Goal: Task Accomplishment & Management: Complete application form

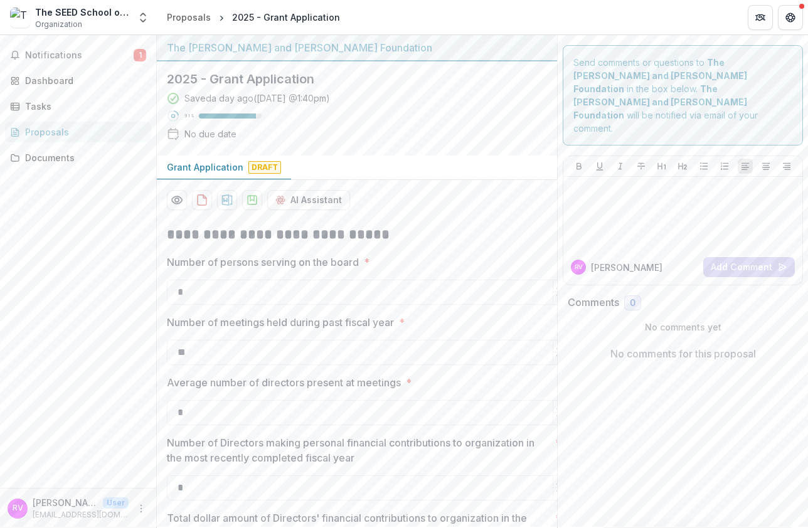
click at [61, 133] on div "Proposals" at bounding box center [83, 132] width 116 height 13
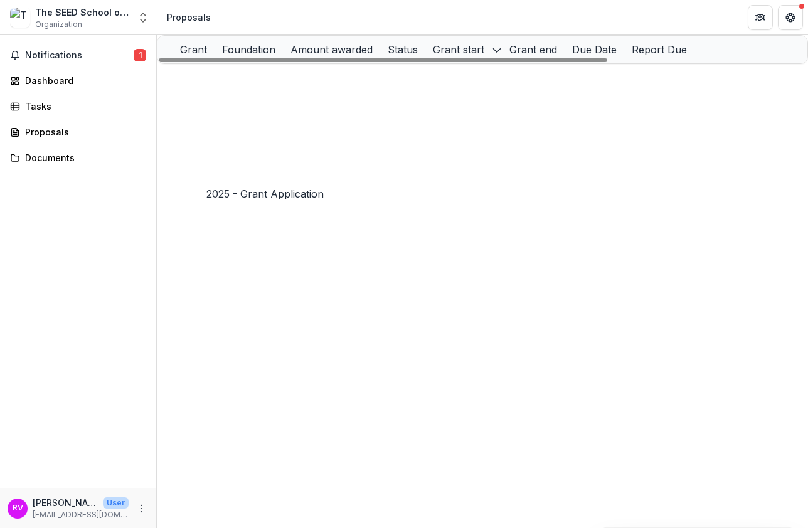
click at [272, 163] on link "2025 - Grant Application" at bounding box center [250, 158] width 108 height 11
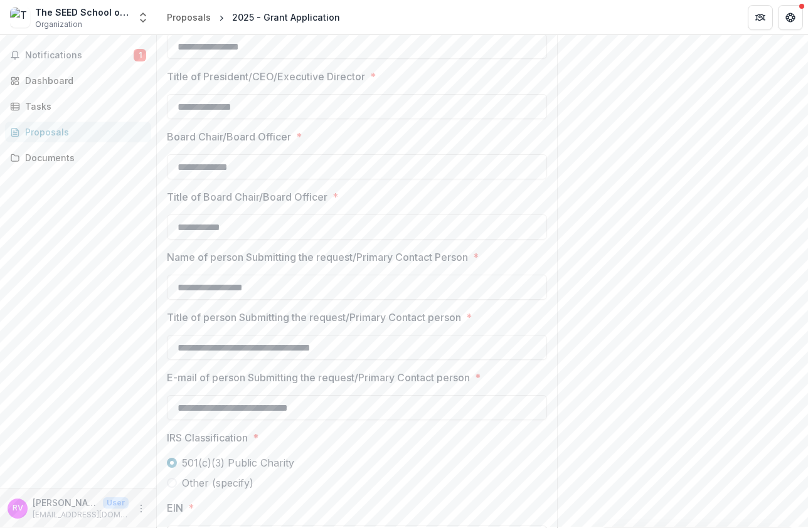
scroll to position [1034, 0]
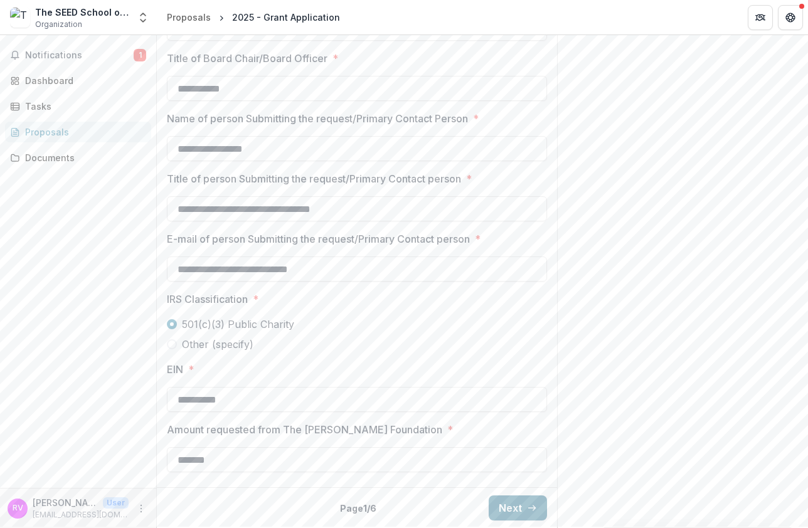
click at [510, 506] on button "Next" at bounding box center [518, 508] width 58 height 25
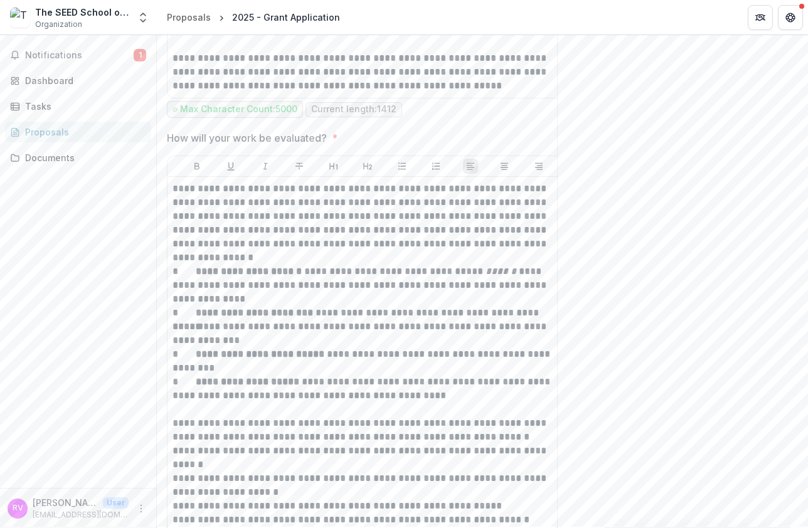
scroll to position [1914, 0]
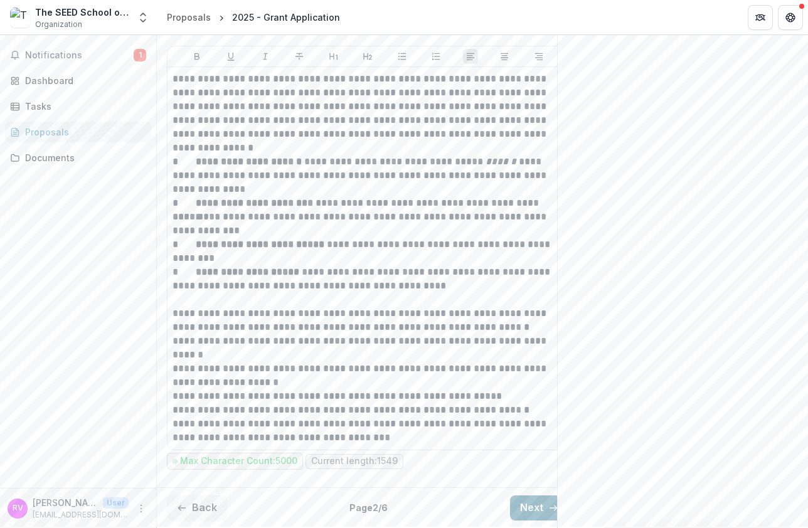
click at [528, 500] on button "Next" at bounding box center [539, 508] width 58 height 25
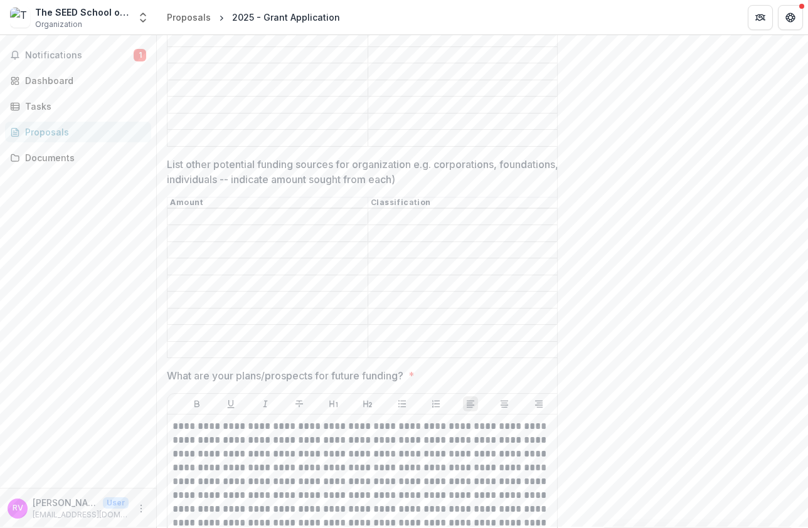
scroll to position [1076, 0]
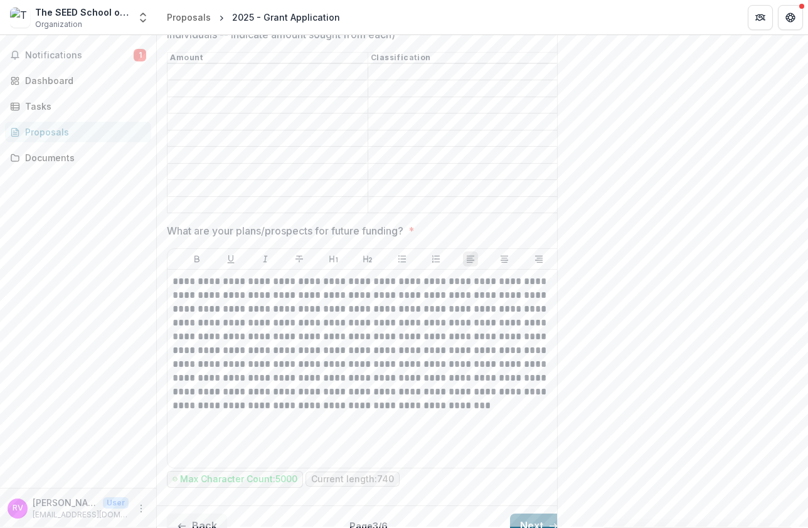
click at [532, 514] on button "Next" at bounding box center [539, 526] width 58 height 25
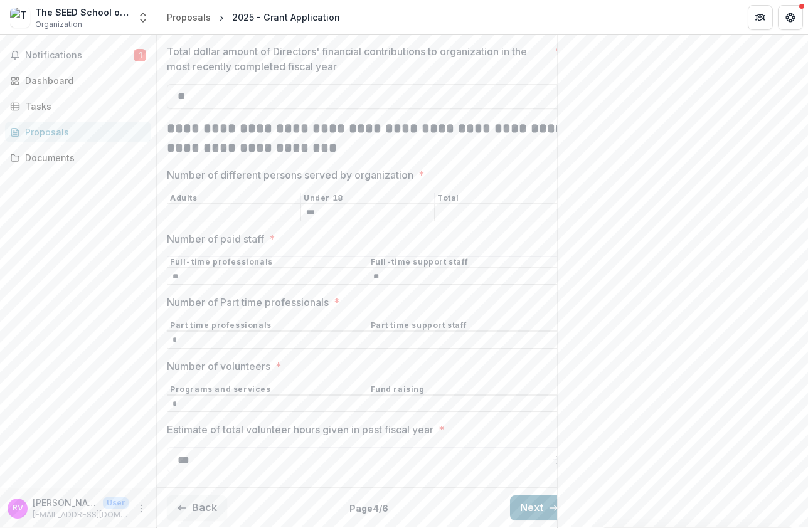
scroll to position [473, 0]
click at [526, 499] on button "Next" at bounding box center [539, 508] width 58 height 25
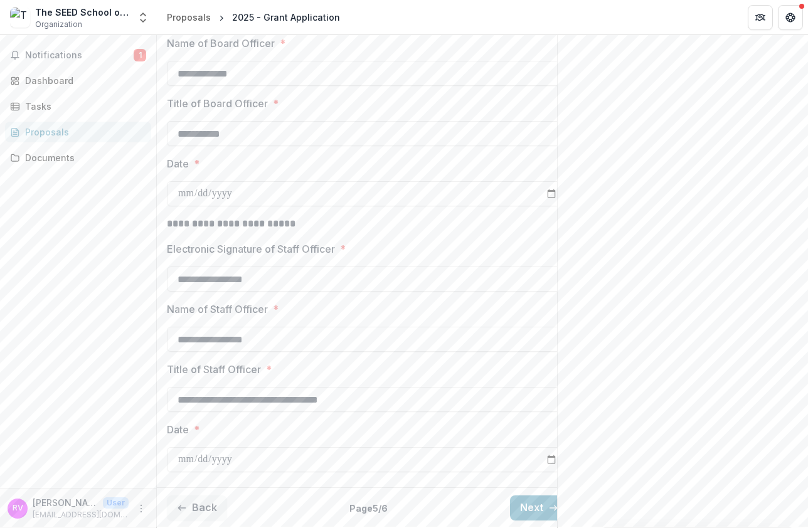
scroll to position [370, 0]
click at [531, 497] on button "Next" at bounding box center [539, 508] width 58 height 25
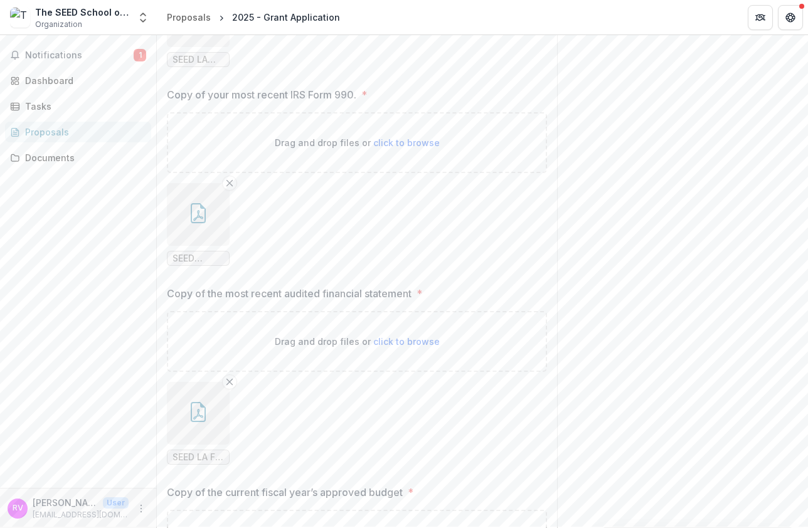
scroll to position [544, 0]
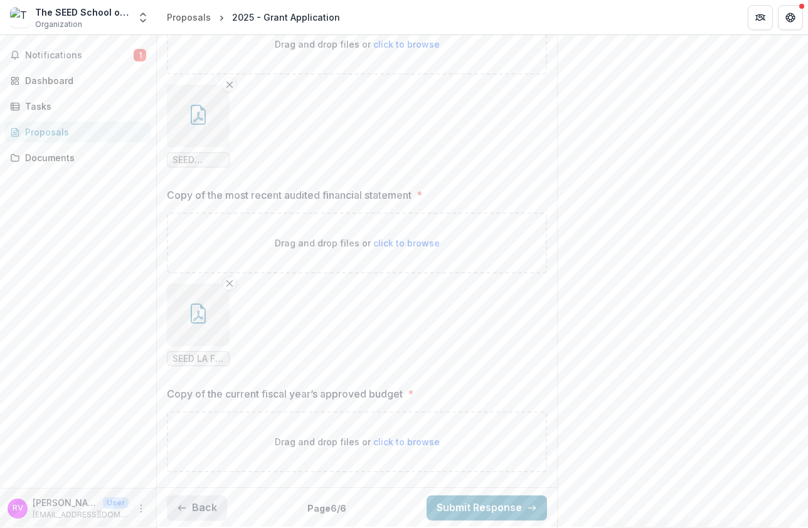
click at [205, 504] on button "Back" at bounding box center [197, 508] width 60 height 25
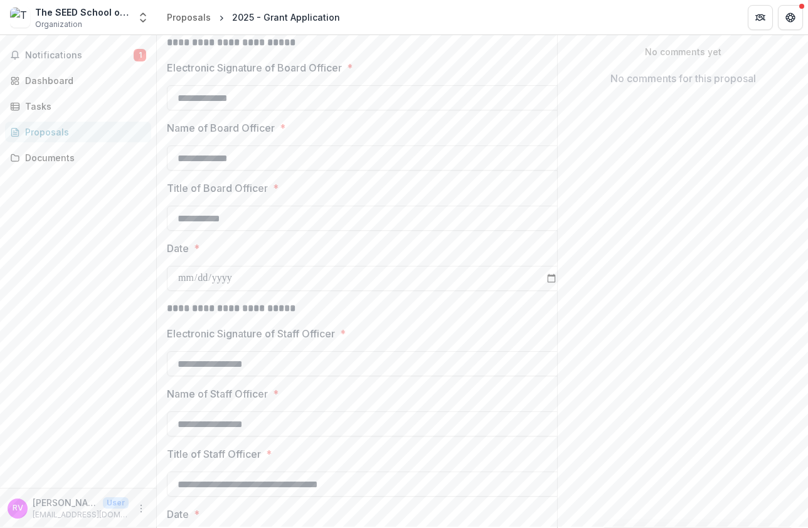
scroll to position [370, 0]
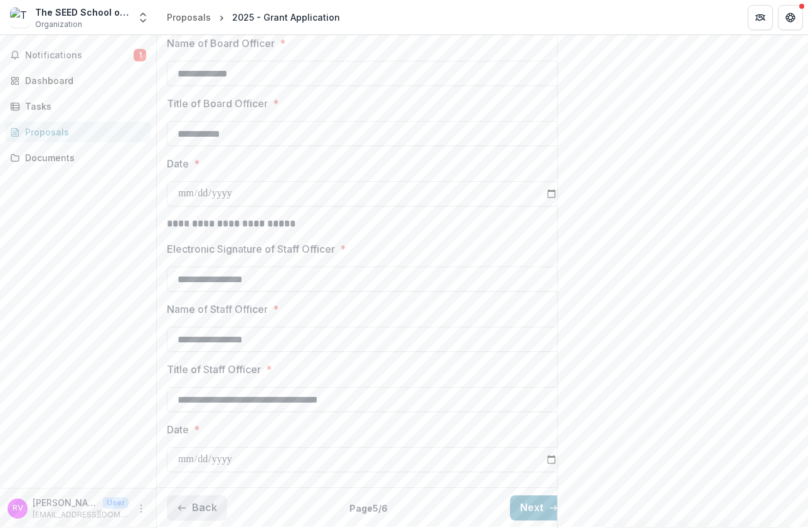
click at [202, 500] on button "Back" at bounding box center [197, 508] width 60 height 25
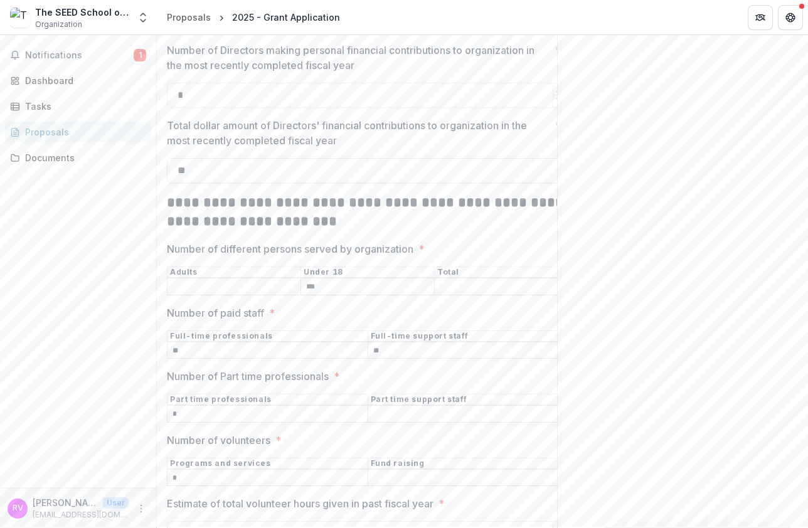
scroll to position [392, 0]
click at [232, 174] on input "**" at bounding box center [368, 171] width 402 height 25
type input "*******"
click at [335, 133] on p "Total dollar amount of Directors' financial contributions to organization in th…" at bounding box center [358, 134] width 383 height 30
click at [335, 159] on input "*******" at bounding box center [368, 171] width 402 height 25
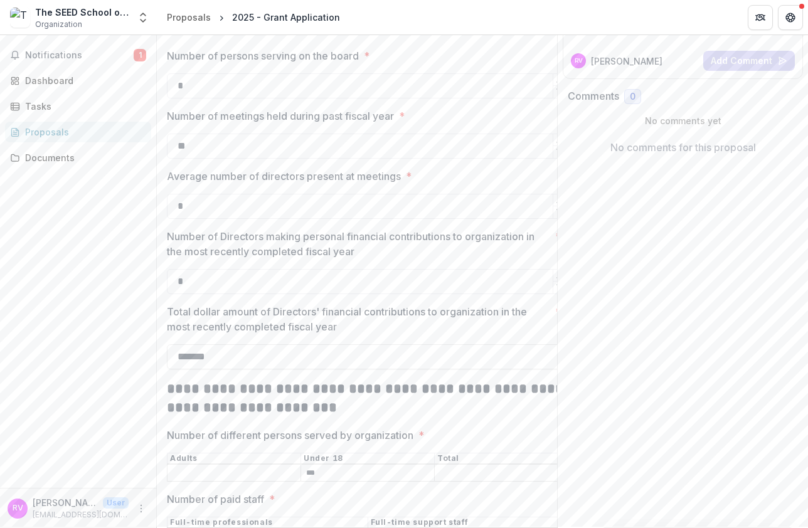
scroll to position [199, 0]
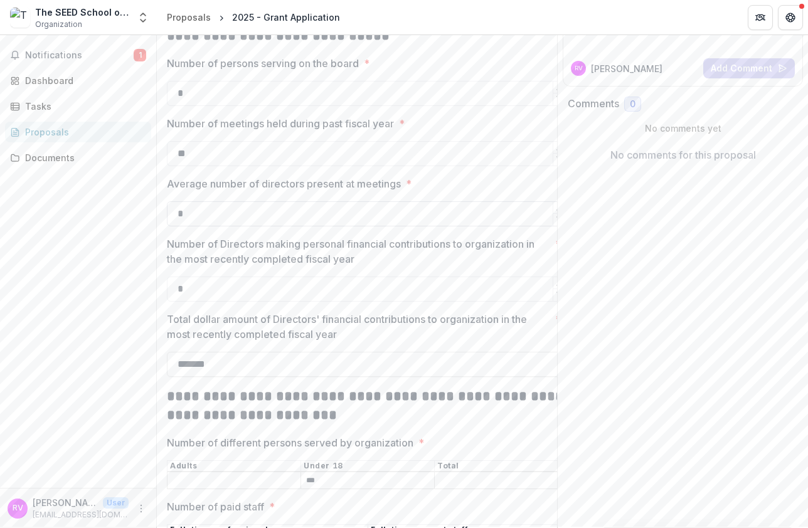
click at [193, 217] on input "*" at bounding box center [368, 213] width 402 height 25
type input "*"
click at [203, 291] on input "*" at bounding box center [368, 289] width 402 height 25
type input "*"
click at [438, 326] on p "Total dollar amount of Directors' financial contributions to organization in th…" at bounding box center [358, 327] width 383 height 30
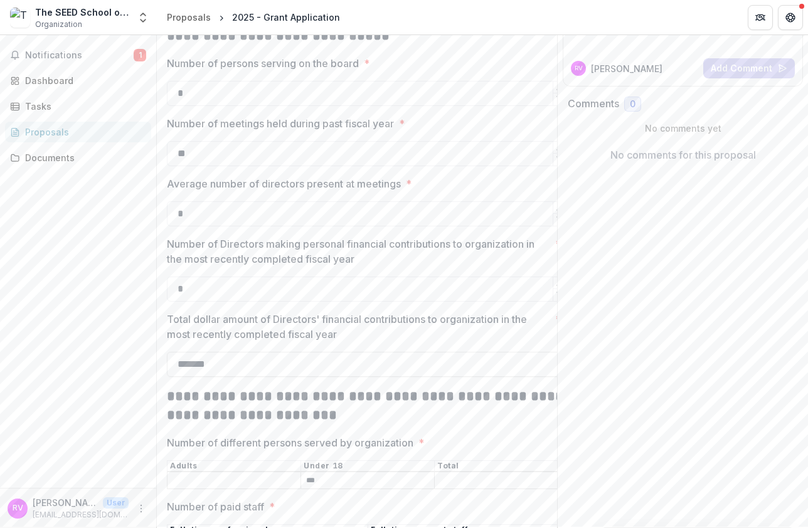
click at [438, 352] on input "*******" at bounding box center [368, 364] width 402 height 25
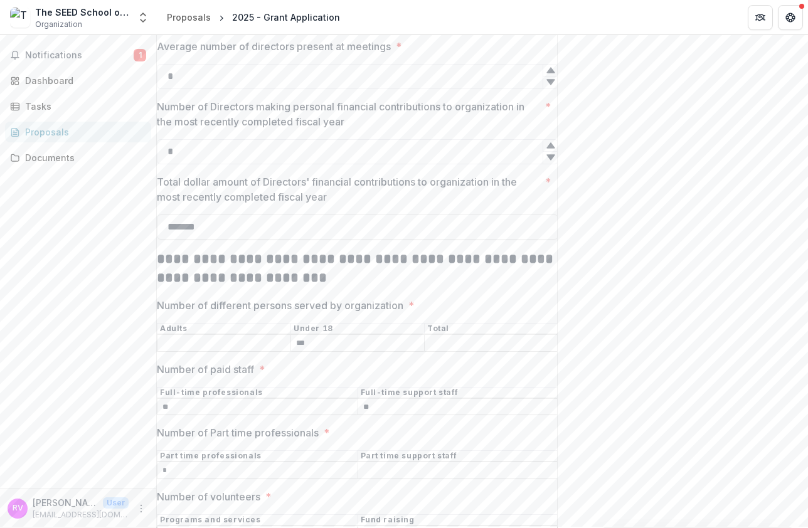
scroll to position [330, 0]
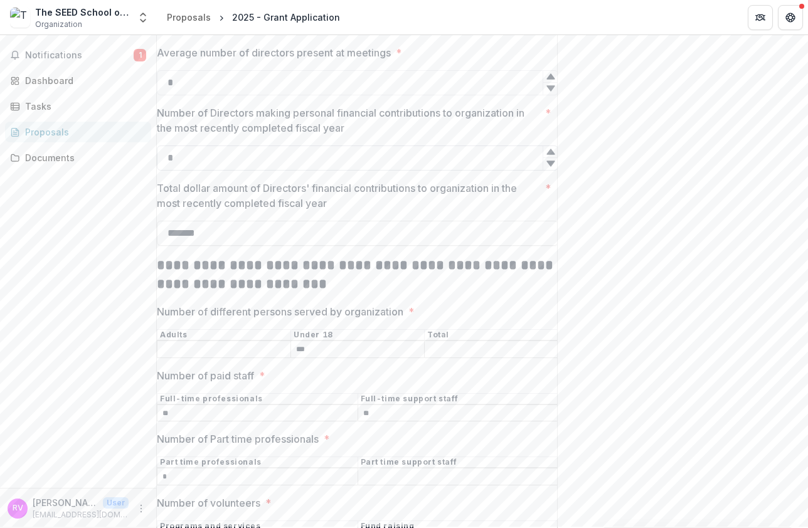
click at [342, 160] on input "*" at bounding box center [358, 158] width 402 height 25
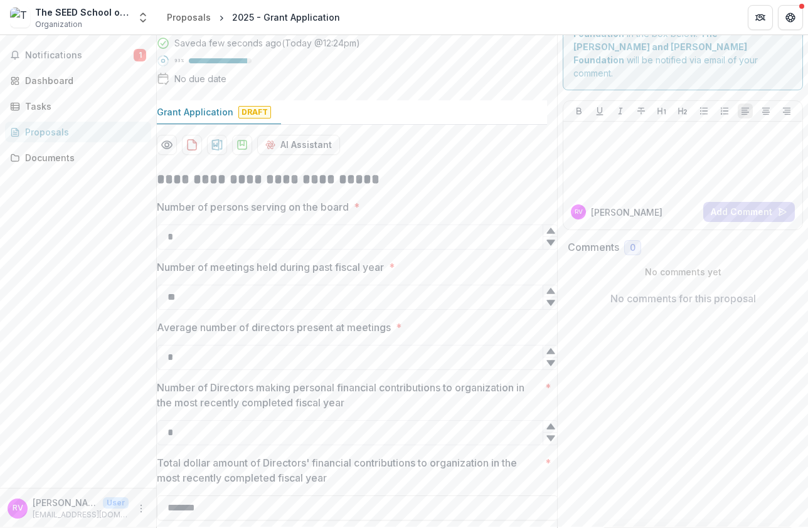
scroll to position [0, 0]
